Goal: Navigation & Orientation: Find specific page/section

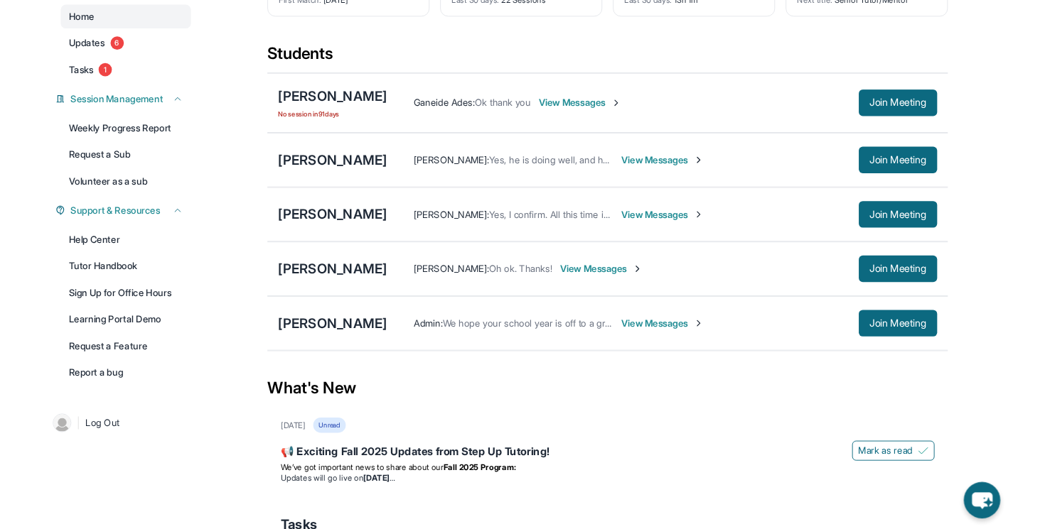
scroll to position [134, 0]
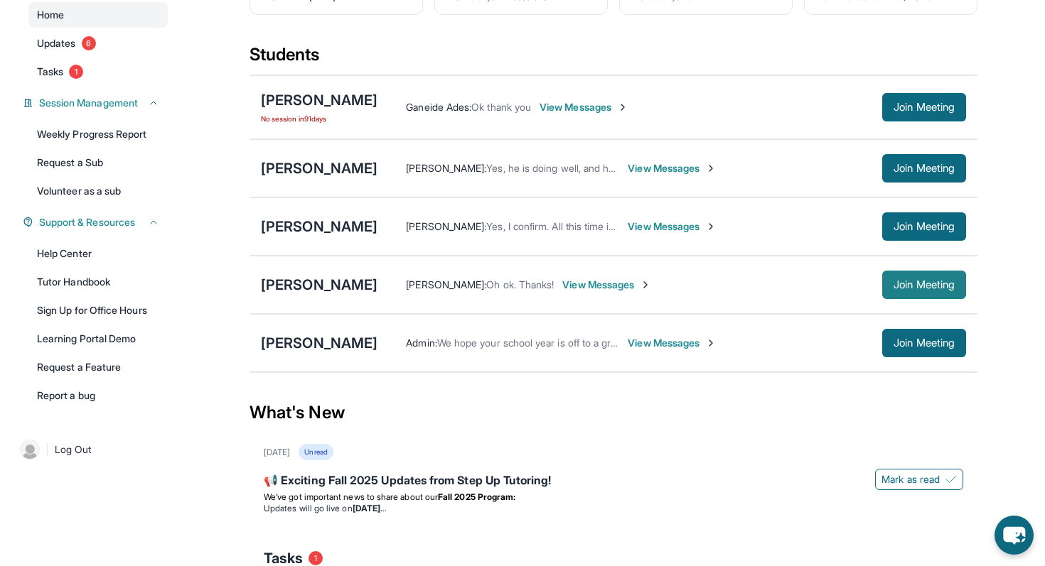
click at [893, 289] on span "Join Meeting" at bounding box center [923, 285] width 61 height 9
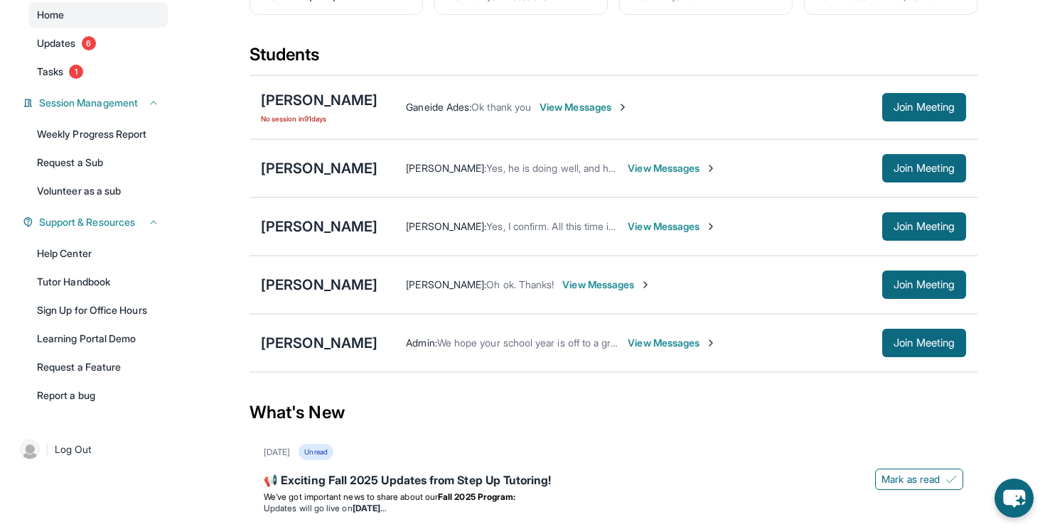
scroll to position [0, 0]
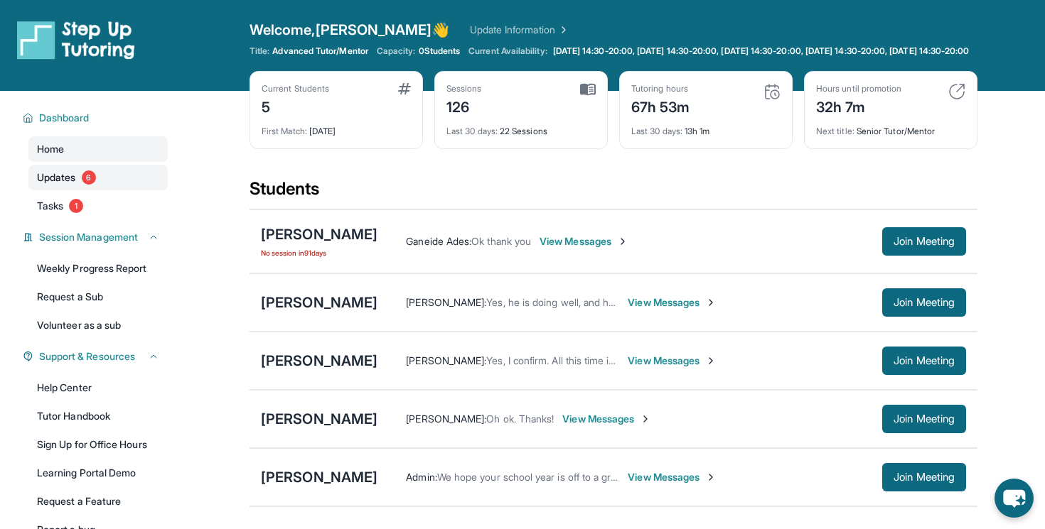
click at [40, 185] on span "Updates" at bounding box center [56, 178] width 39 height 14
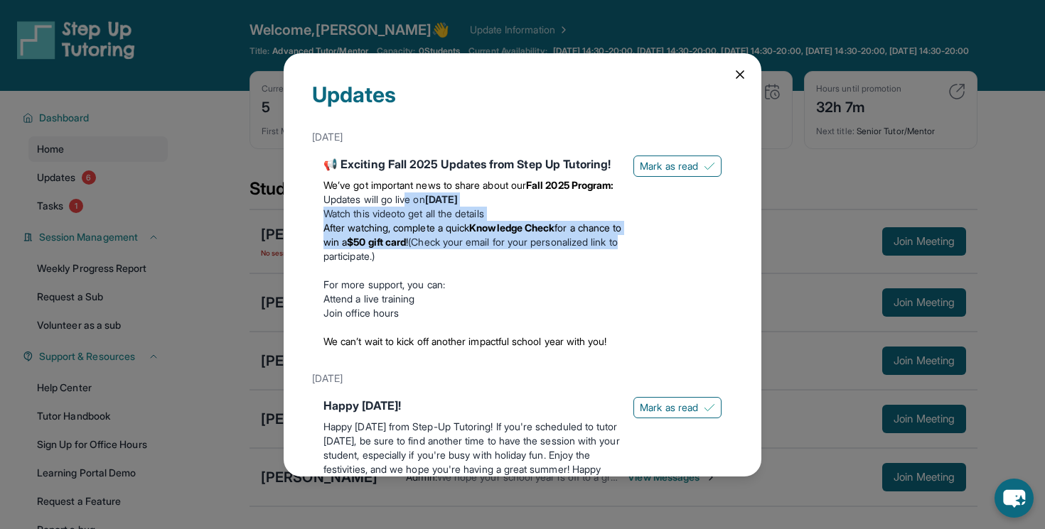
drag, startPoint x: 409, startPoint y: 215, endPoint x: 414, endPoint y: 266, distance: 50.6
click at [414, 264] on ul "Updates will go live [DATE][DATE] Watch this video to get all the details After…" at bounding box center [472, 228] width 298 height 71
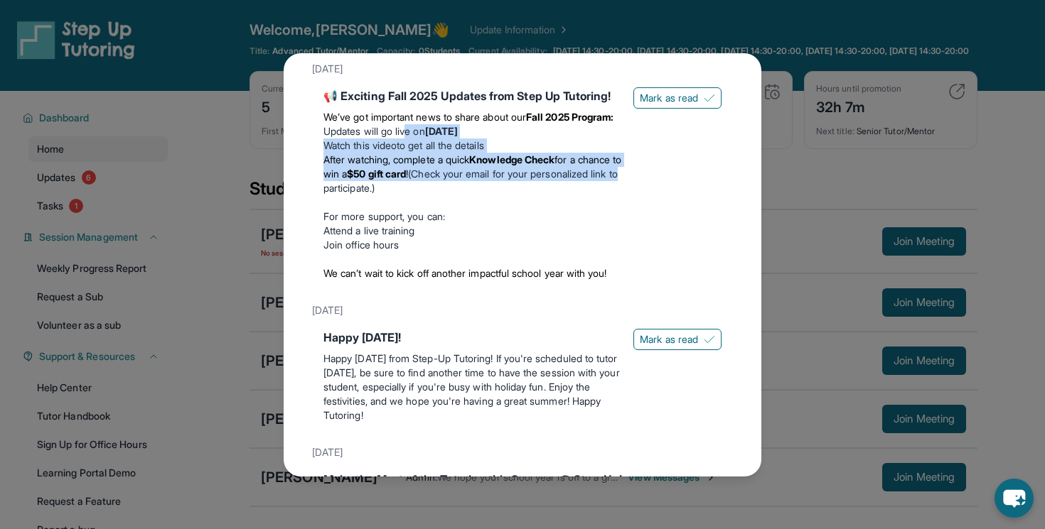
scroll to position [222, 0]
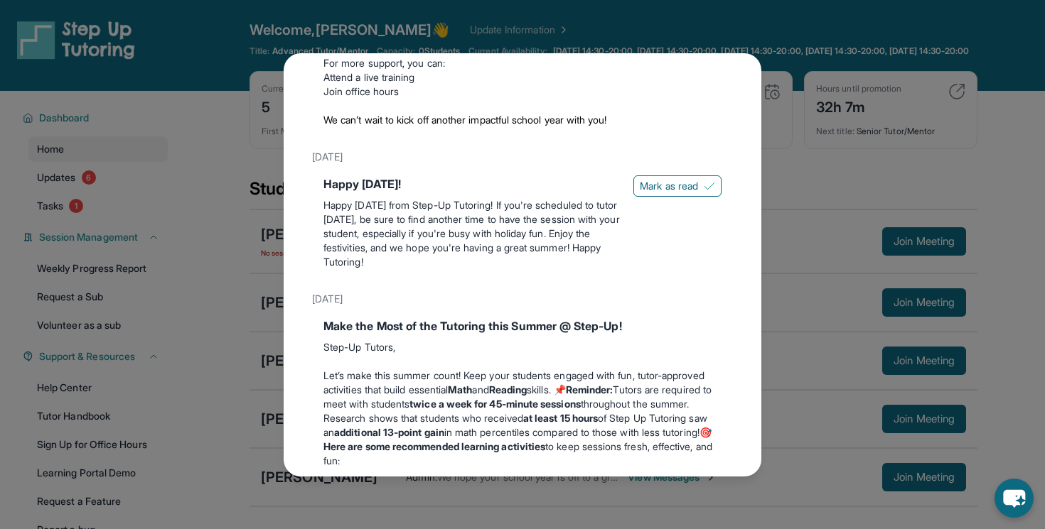
click at [118, 239] on div "Updates [DATE] 📢 Exciting Fall 2025 Updates from Step Up Tutoring! We’ve got im…" at bounding box center [522, 264] width 1045 height 529
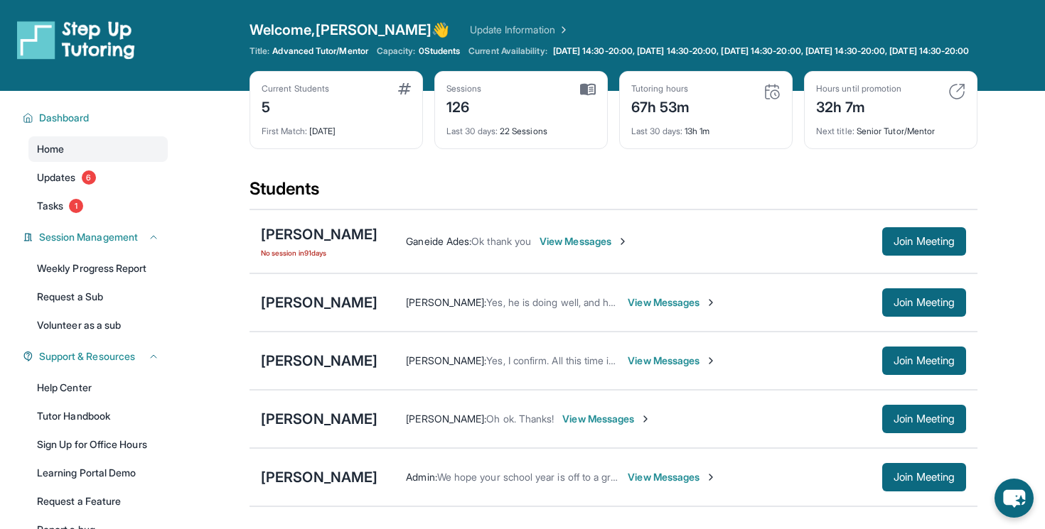
click at [68, 231] on div "Dashboard Home Updates 6 Tasks 1 Session Management Weekly Progress Report Requ…" at bounding box center [91, 322] width 182 height 463
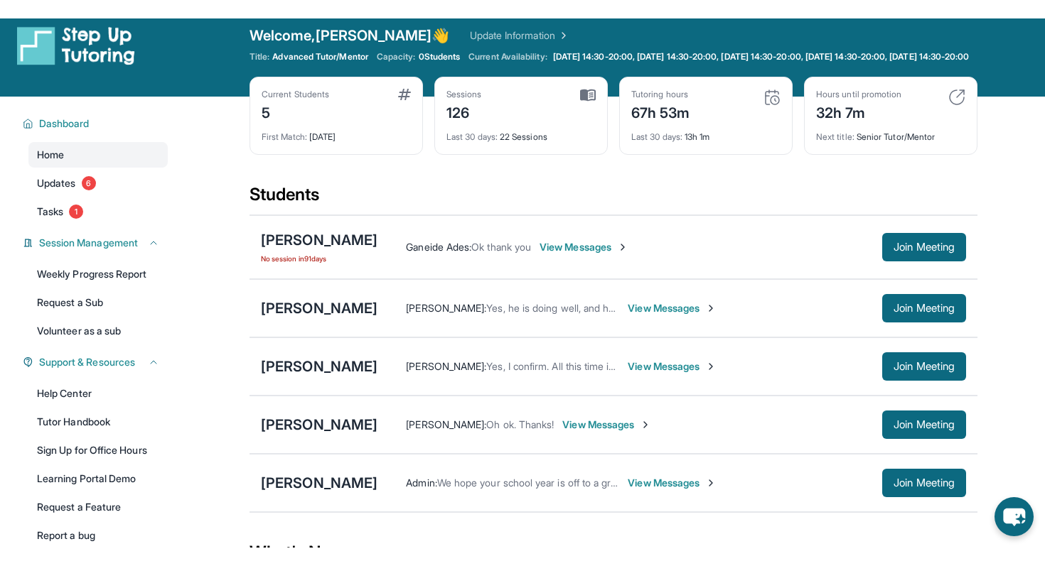
scroll to position [0, 0]
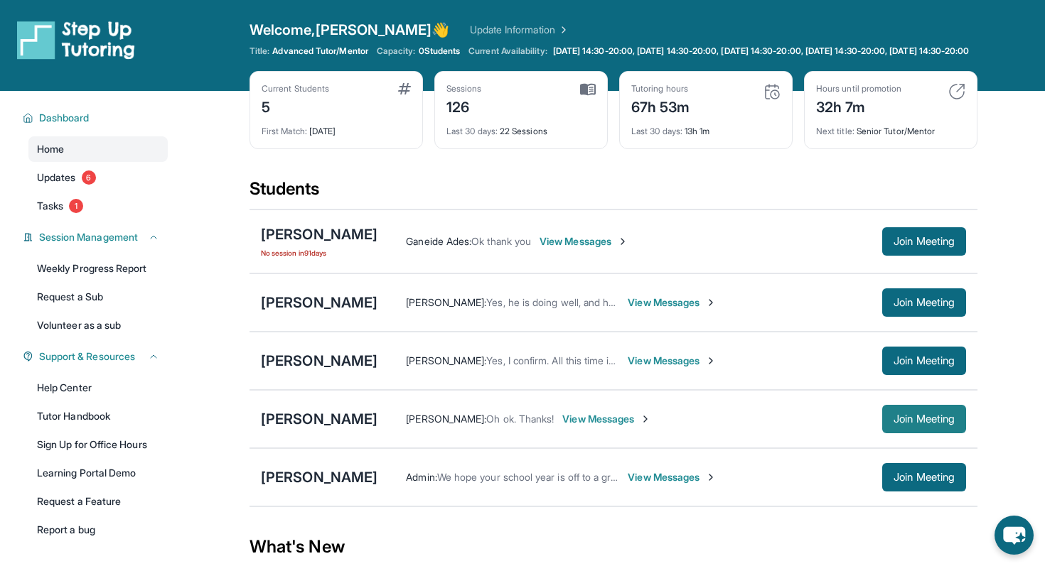
click at [909, 423] on button "Join Meeting" at bounding box center [924, 419] width 84 height 28
